Goal: Transaction & Acquisition: Book appointment/travel/reservation

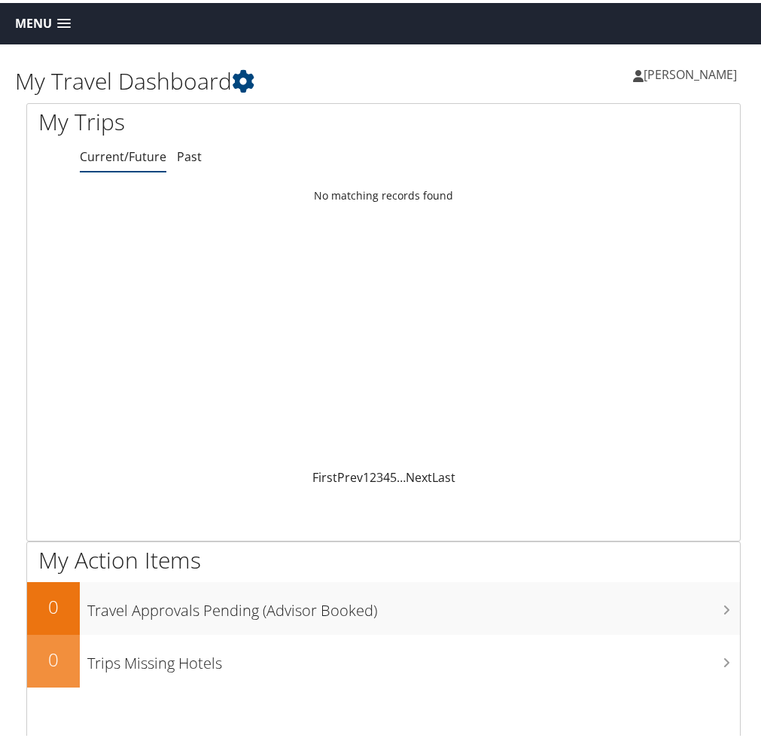
click at [259, 78] on h1 "My Travel Dashboard" at bounding box center [199, 78] width 369 height 32
click at [242, 78] on icon at bounding box center [243, 78] width 23 height 23
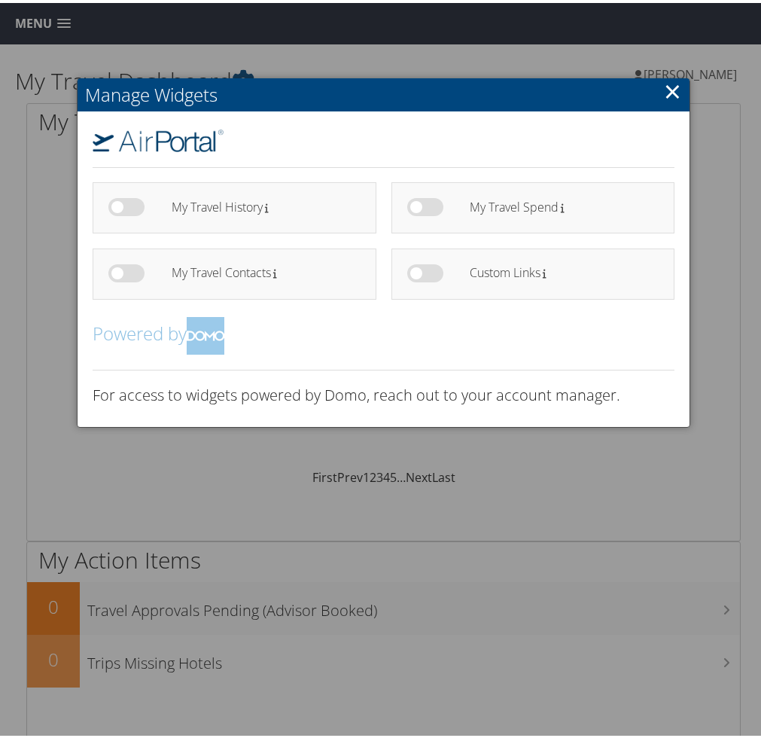
click at [667, 94] on link "×" at bounding box center [672, 88] width 17 height 30
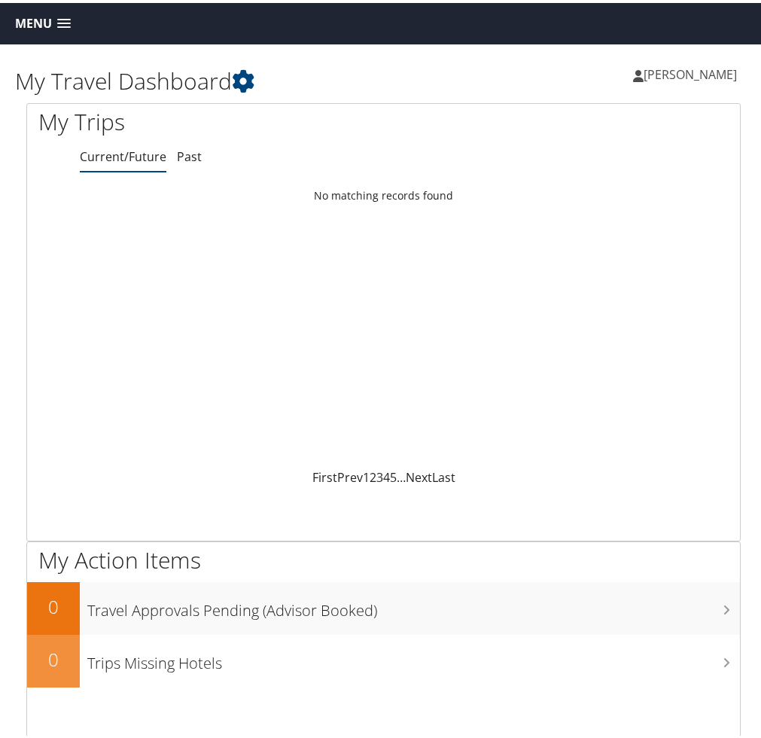
click at [44, 31] on link "Menu" at bounding box center [43, 20] width 71 height 25
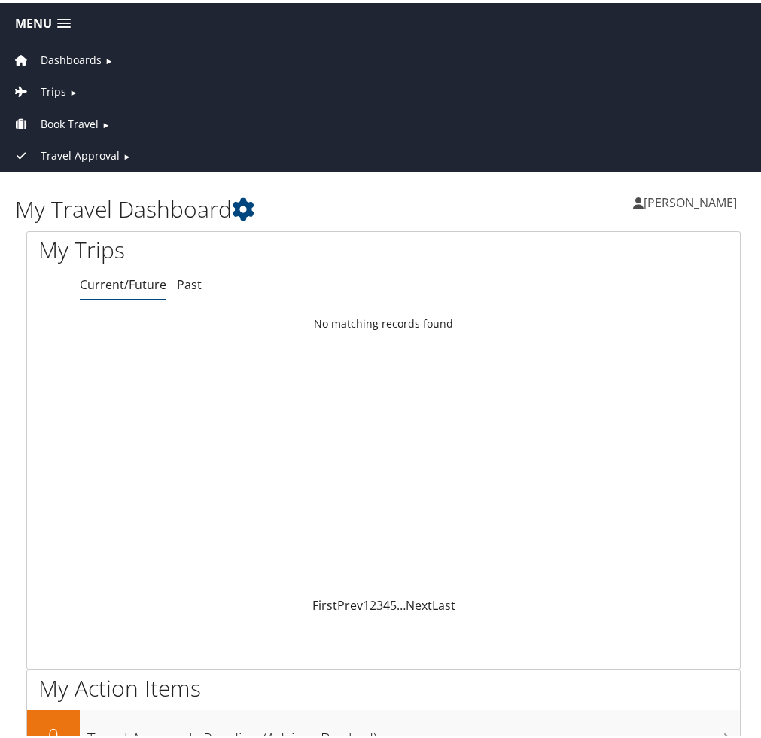
click at [70, 114] on span "Book Travel" at bounding box center [70, 121] width 58 height 17
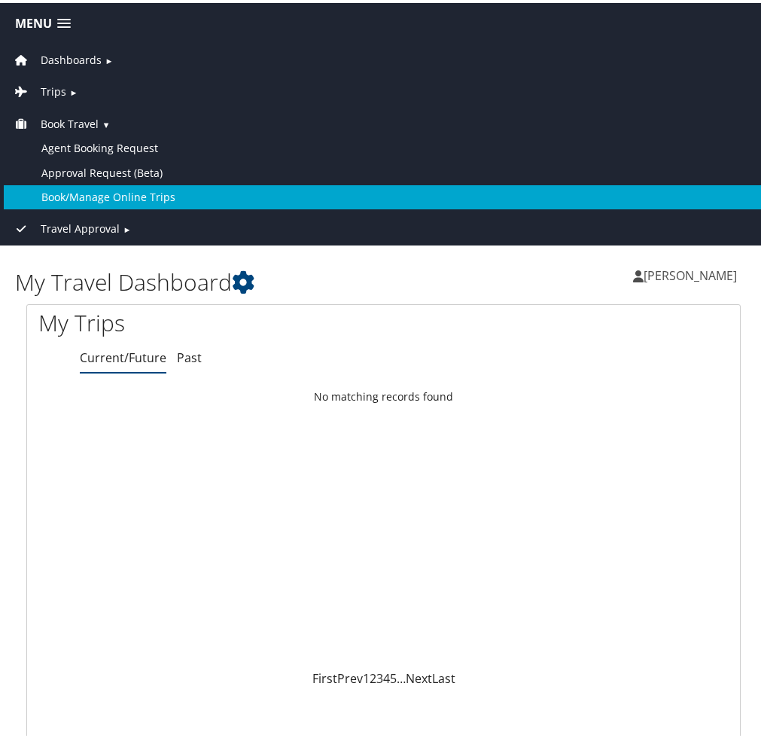
click at [75, 197] on link "Book/Manage Online Trips" at bounding box center [384, 194] width 760 height 24
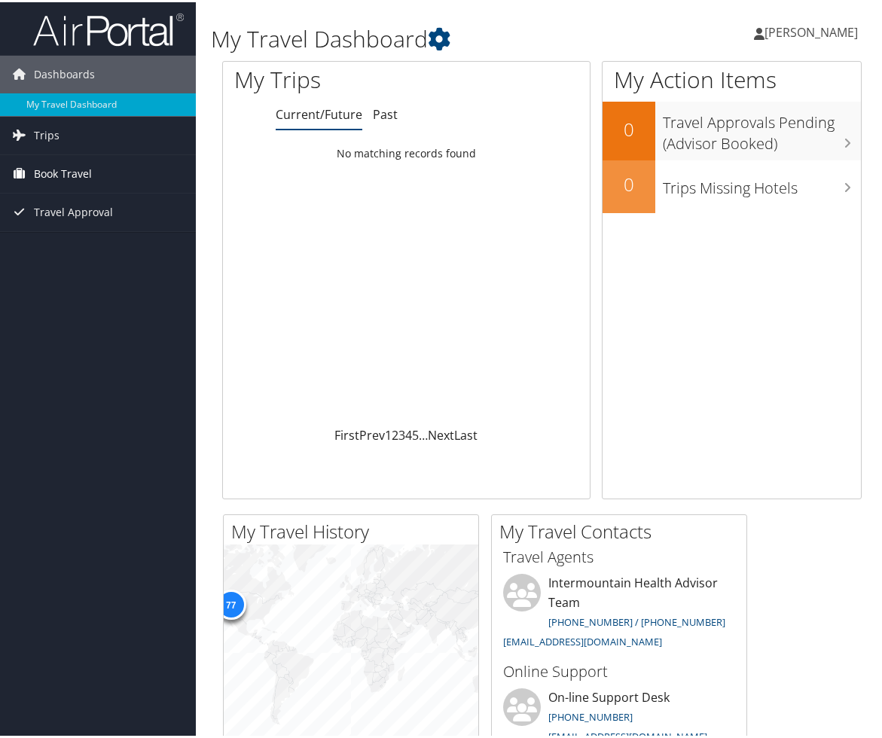
click at [66, 177] on span "Book Travel" at bounding box center [63, 172] width 58 height 38
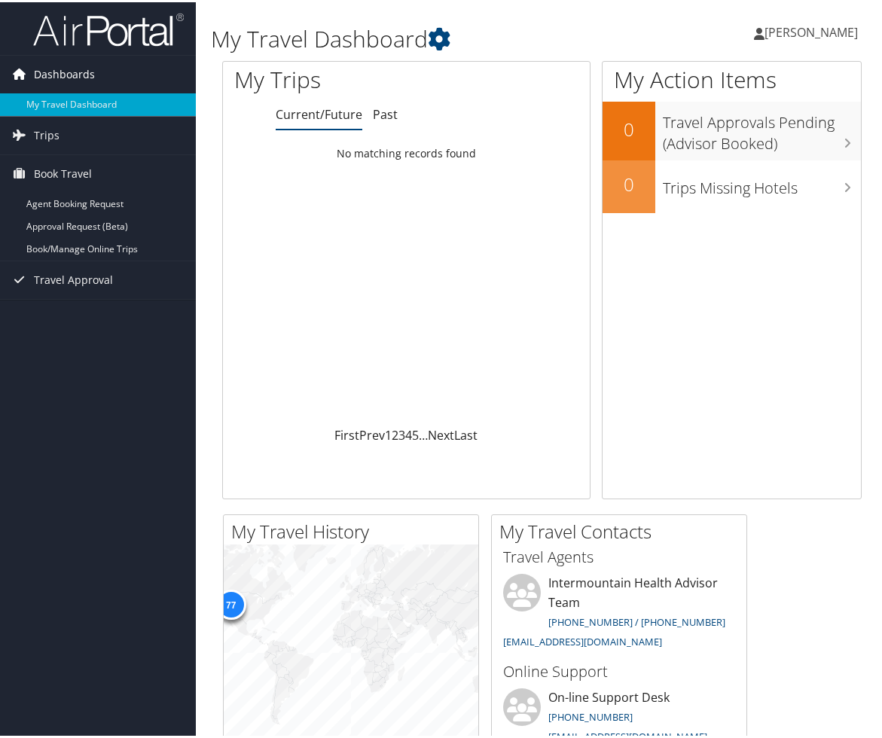
click at [90, 79] on span "Dashboards" at bounding box center [64, 72] width 61 height 38
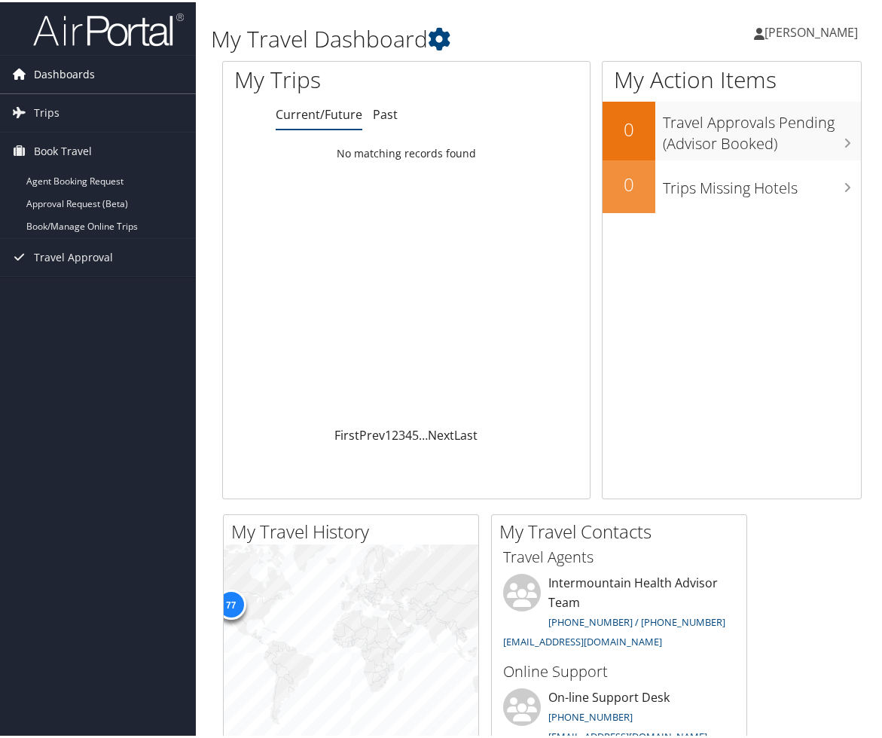
click at [90, 79] on span "Dashboards" at bounding box center [64, 72] width 61 height 38
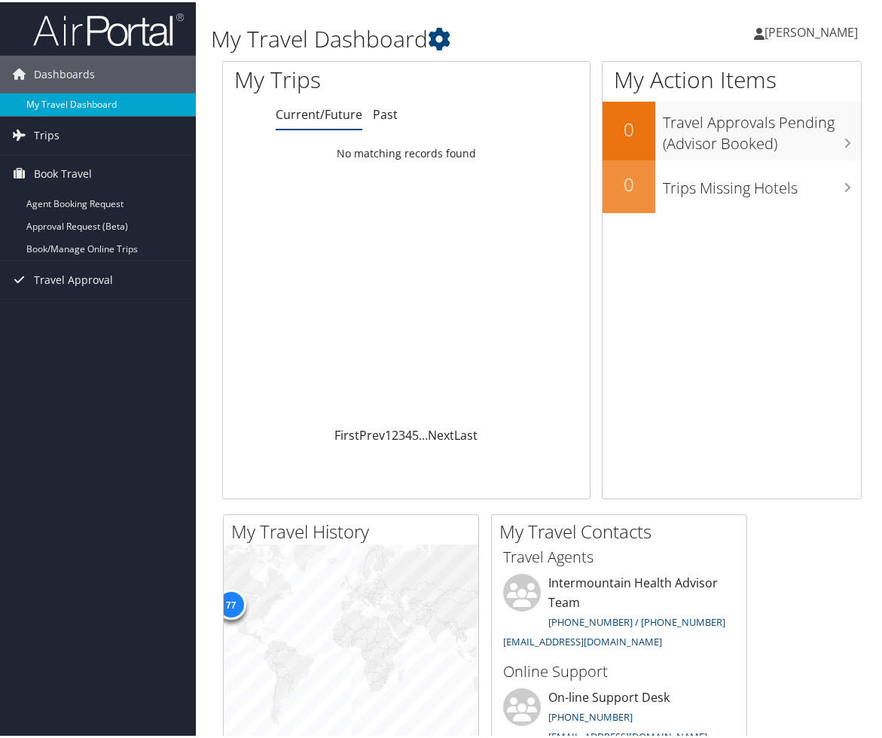
click at [72, 110] on link "My Travel Dashboard" at bounding box center [98, 102] width 196 height 23
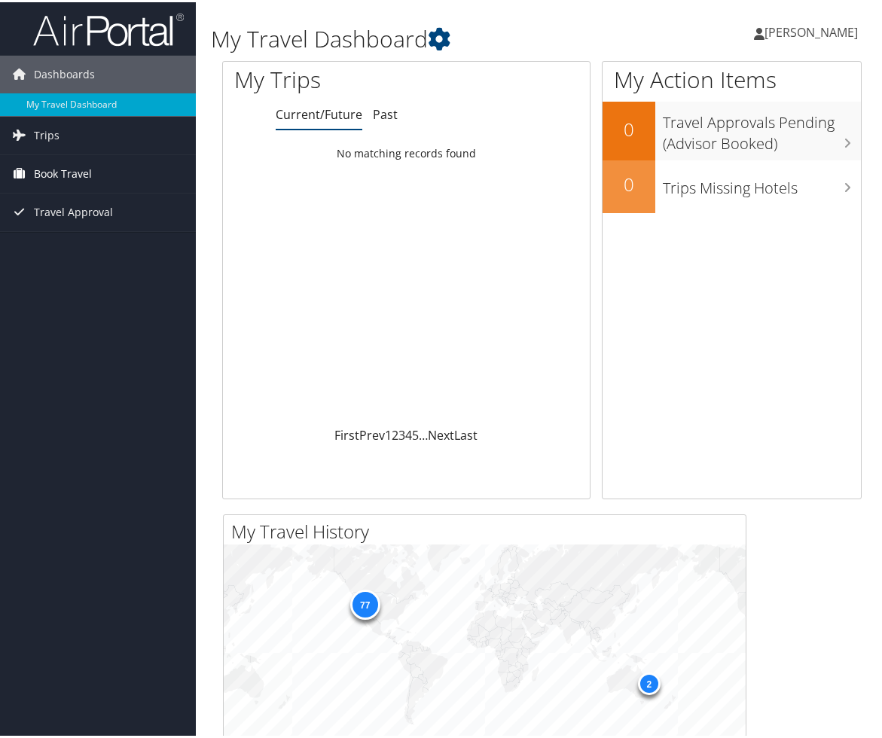
click at [55, 182] on span "Book Travel" at bounding box center [63, 172] width 58 height 38
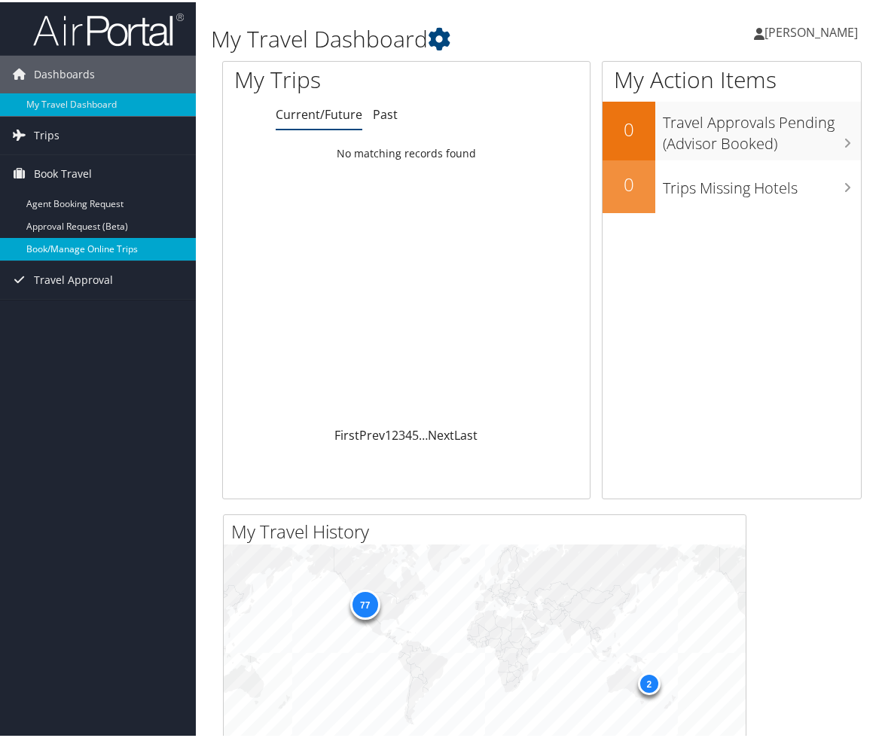
click at [61, 245] on link "Book/Manage Online Trips" at bounding box center [98, 247] width 196 height 23
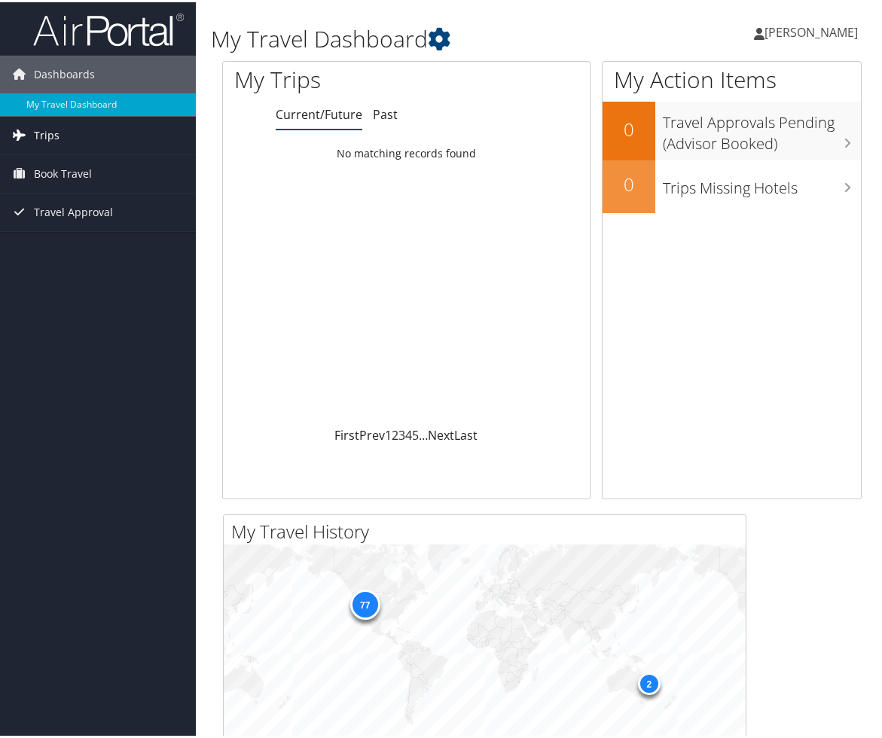
click at [76, 135] on link "Trips" at bounding box center [98, 133] width 196 height 38
click at [56, 239] on span "Book Travel" at bounding box center [63, 240] width 58 height 38
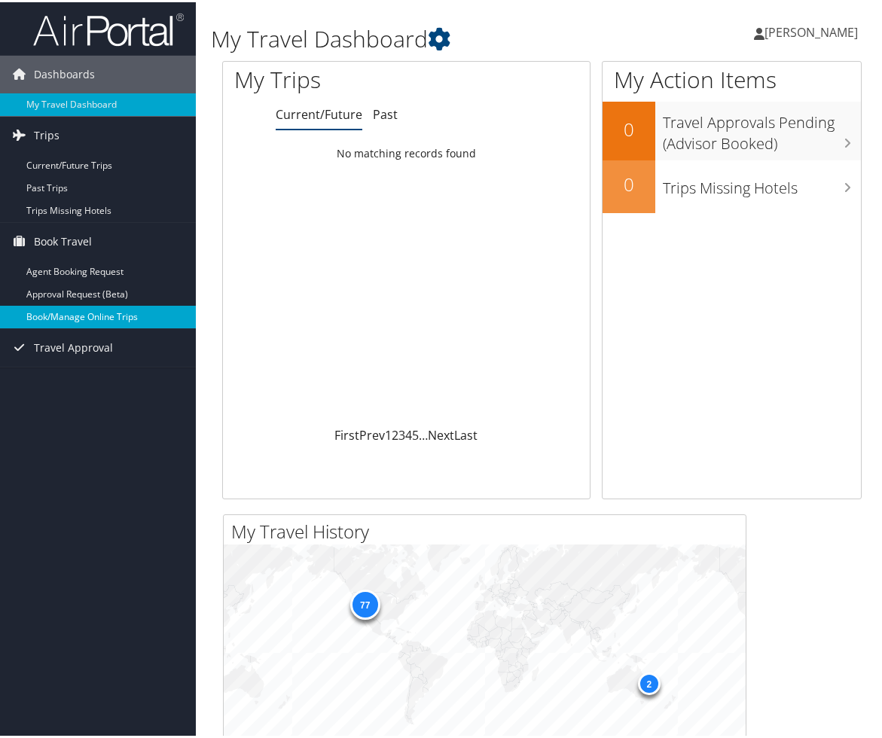
click at [57, 312] on link "Book/Manage Online Trips" at bounding box center [98, 314] width 196 height 23
